Goal: Transaction & Acquisition: Purchase product/service

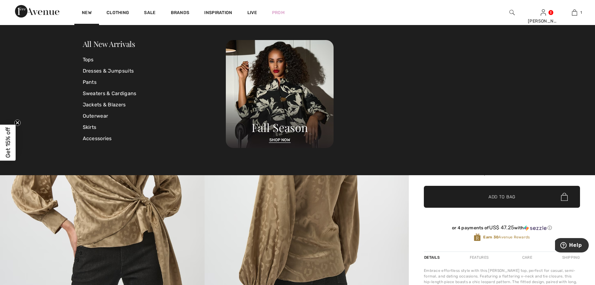
click at [88, 72] on link "Dresses & Jumpsuits" at bounding box center [154, 70] width 143 height 11
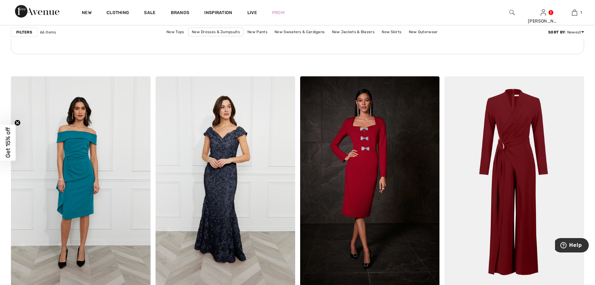
scroll to position [1094, 0]
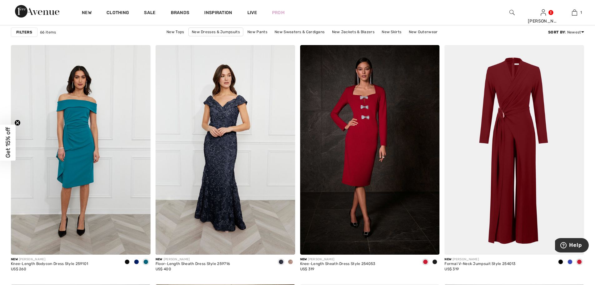
click at [137, 263] on span at bounding box center [136, 261] width 5 height 5
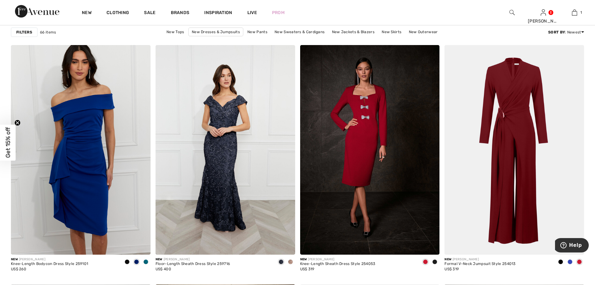
click at [570, 265] on div at bounding box center [570, 262] width 9 height 10
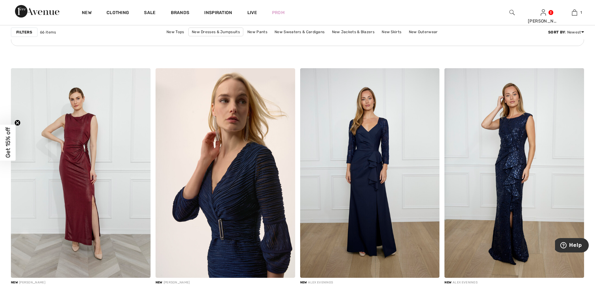
scroll to position [2938, 0]
